Goal: Information Seeking & Learning: Learn about a topic

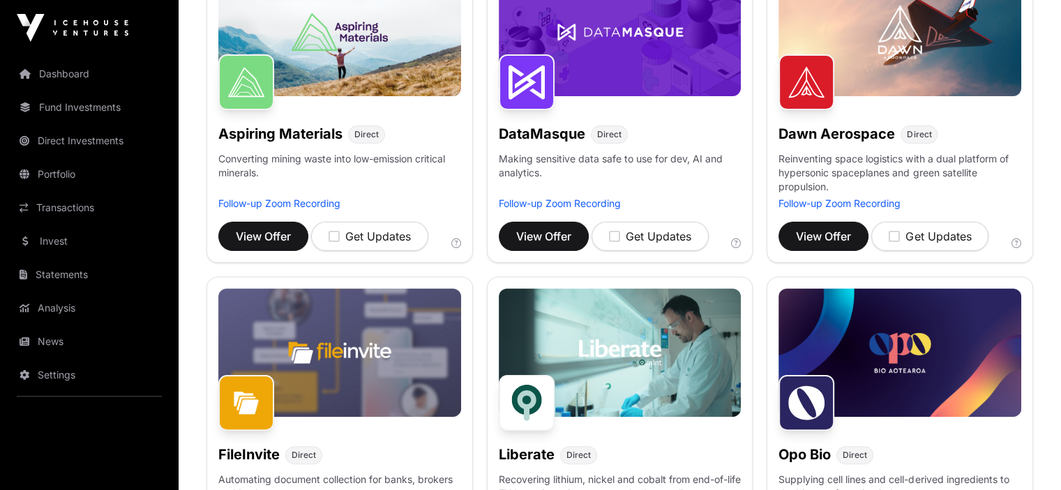
scroll to position [279, 0]
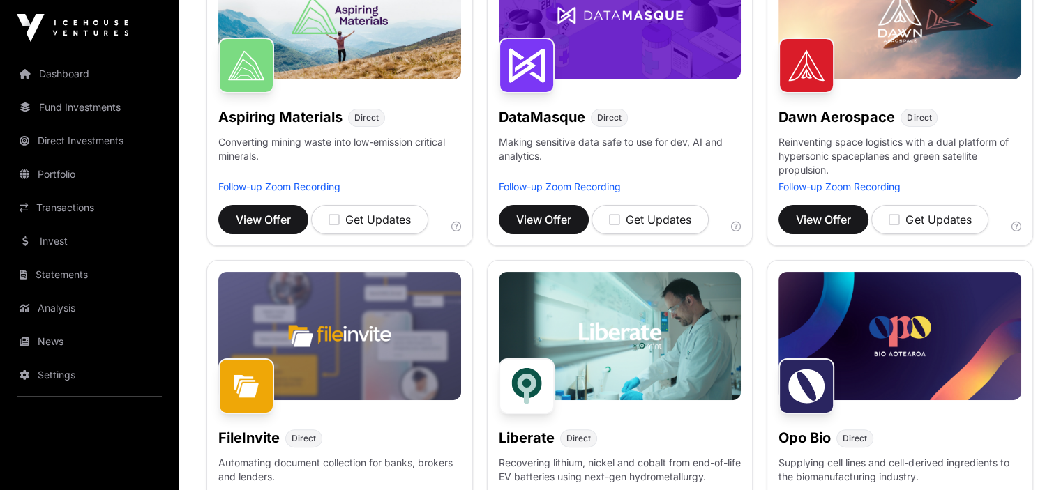
click at [552, 192] on link "Follow-up Zoom Recording" at bounding box center [560, 187] width 122 height 12
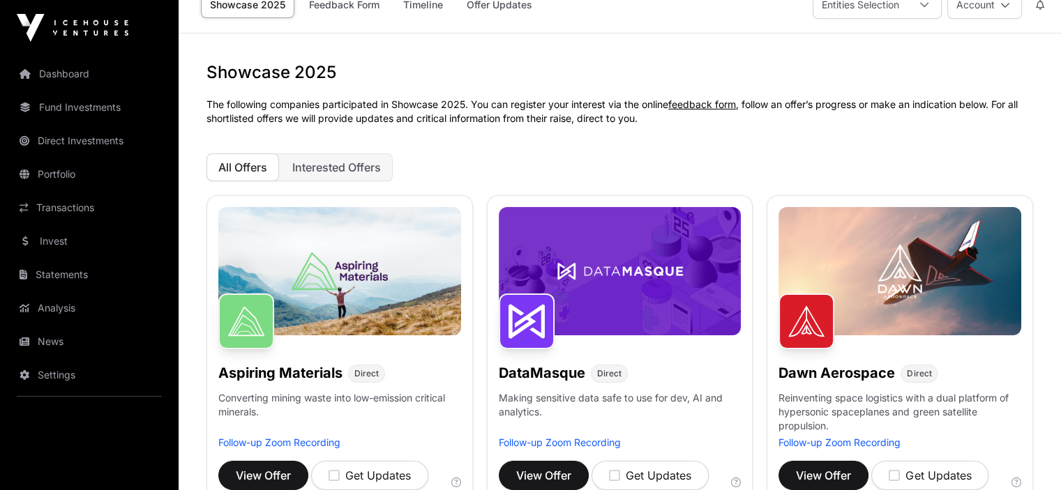
scroll to position [0, 0]
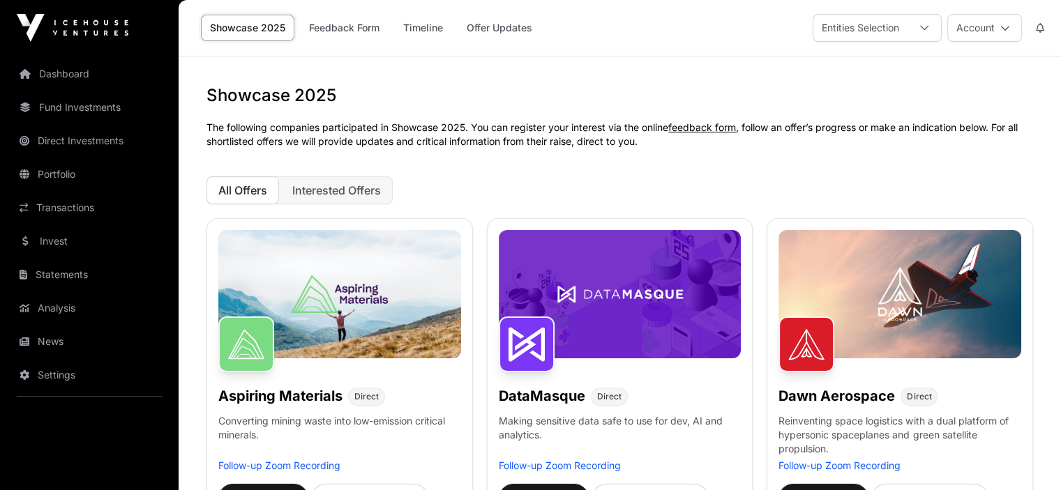
click at [46, 176] on link "Portfolio" at bounding box center [89, 174] width 156 height 31
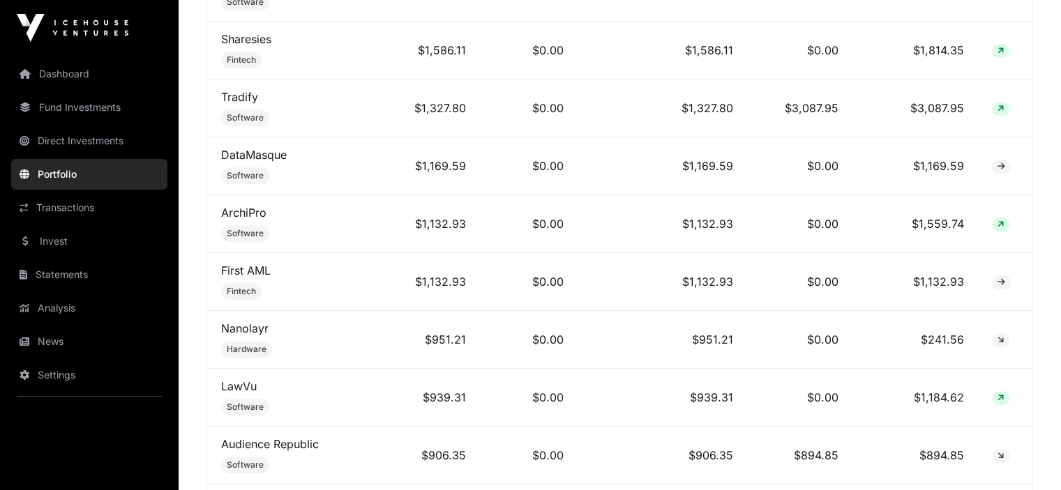
scroll to position [1534, 0]
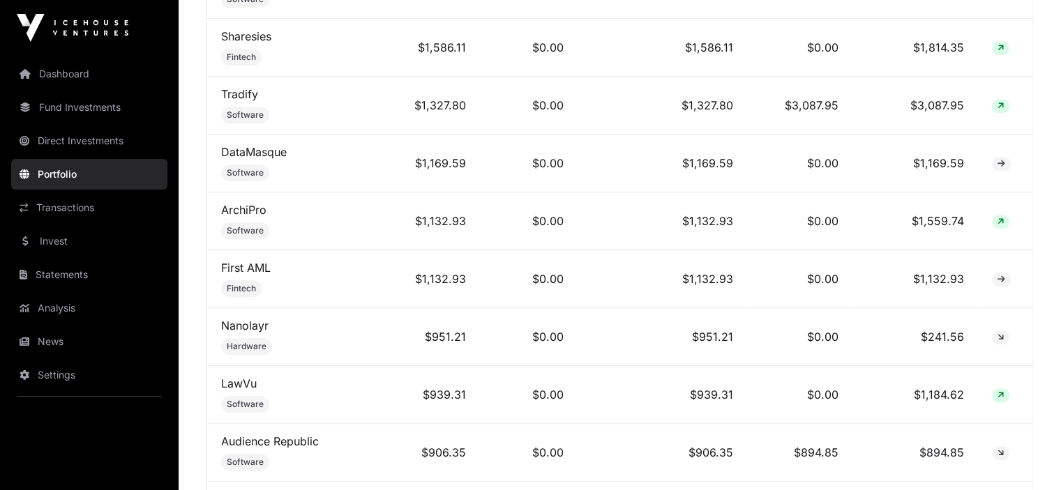
click at [258, 145] on link "DataMasque" at bounding box center [254, 152] width 66 height 14
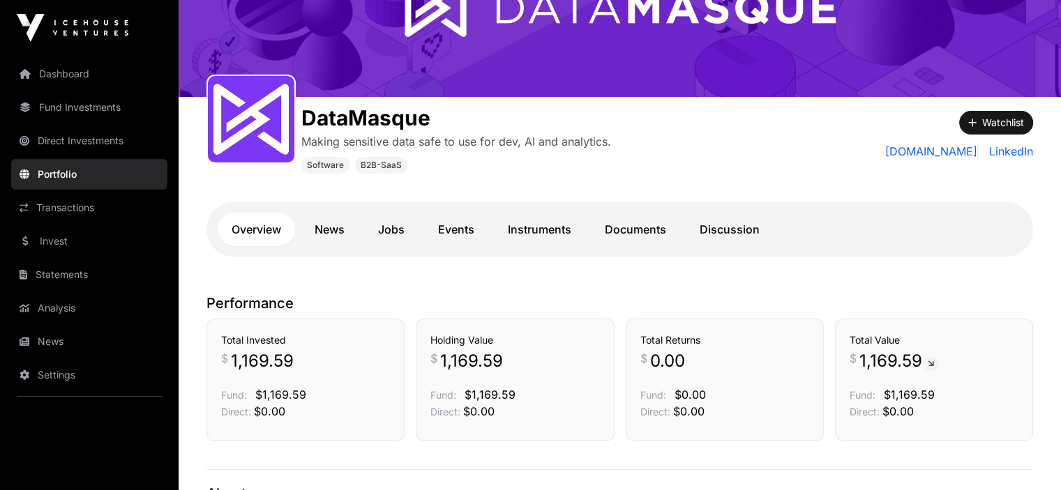
scroll to position [139, 0]
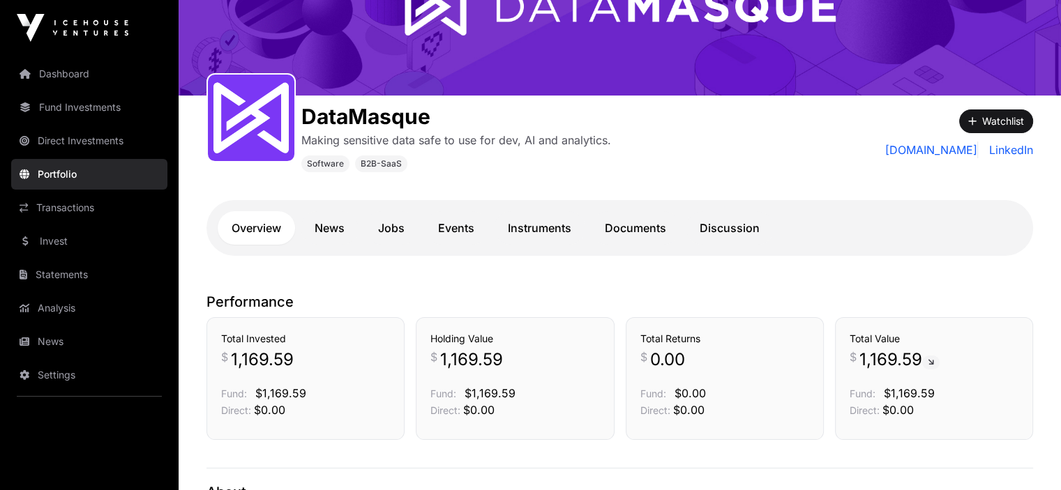
click at [347, 230] on link "News" at bounding box center [330, 227] width 58 height 33
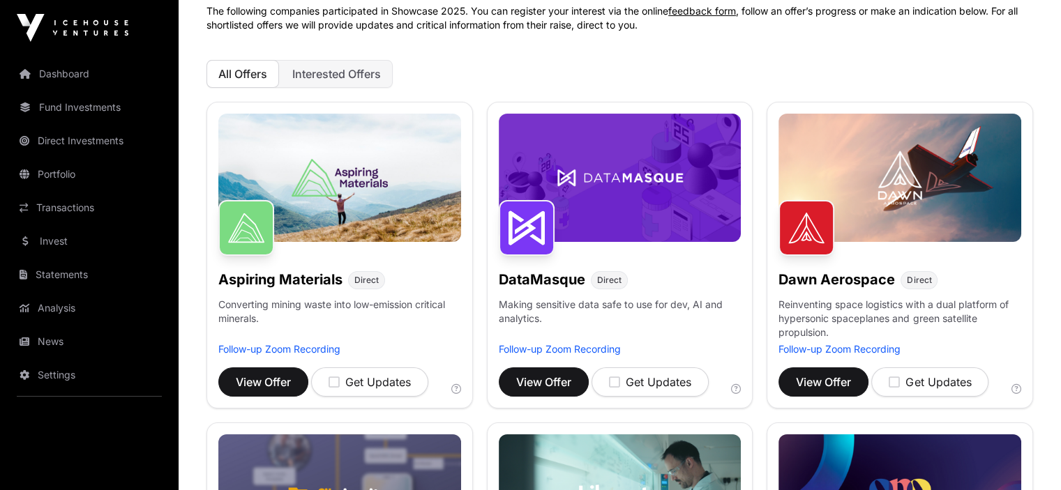
scroll to position [139, 0]
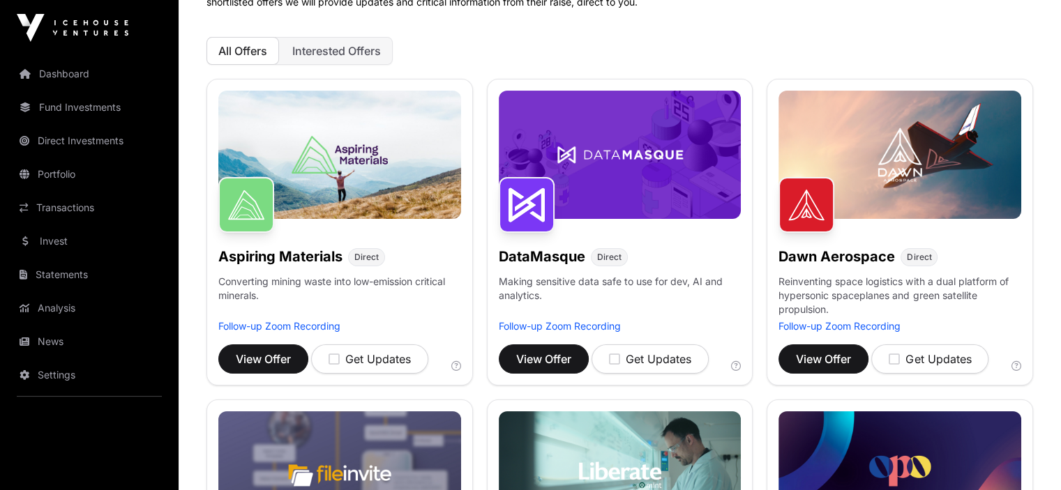
click at [902, 204] on img at bounding box center [899, 155] width 243 height 128
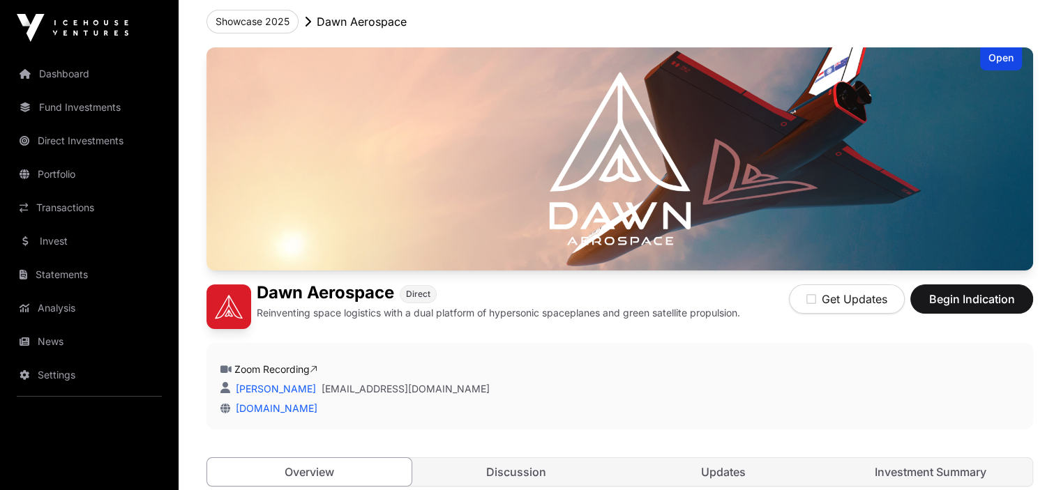
scroll to position [70, 0]
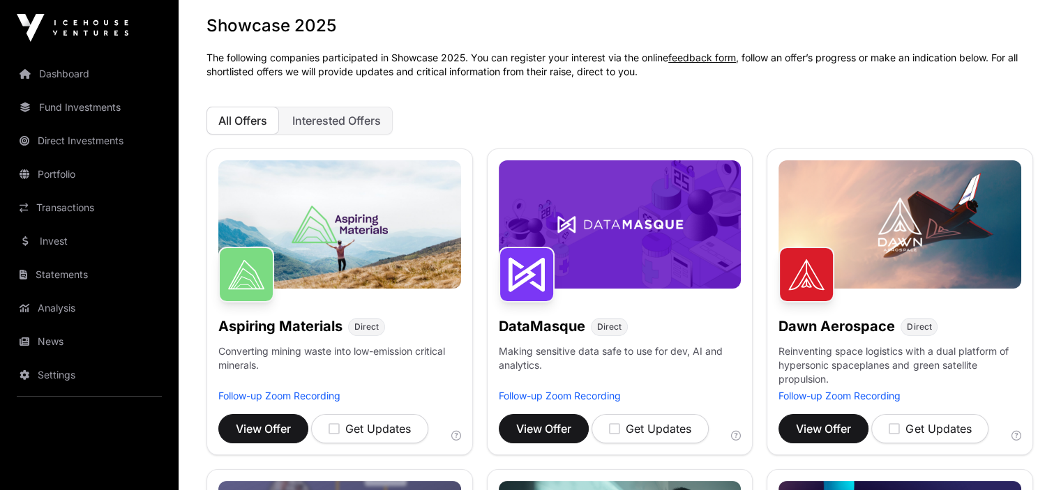
scroll to position [139, 0]
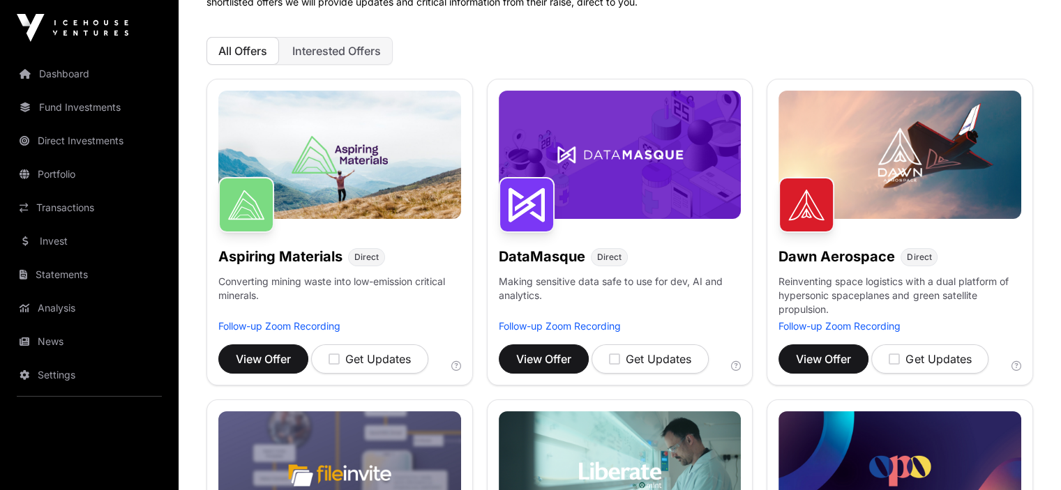
click at [846, 332] on link "Follow-up Zoom Recording" at bounding box center [839, 326] width 122 height 12
